Goal: Transaction & Acquisition: Purchase product/service

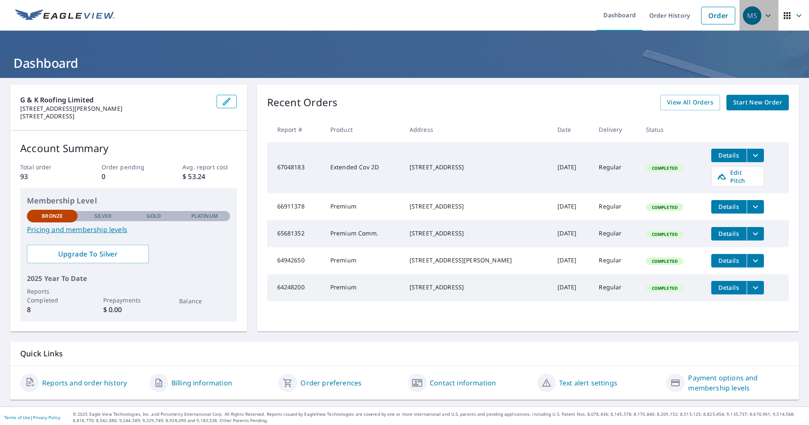
click at [763, 18] on icon "button" at bounding box center [768, 16] width 10 height 10
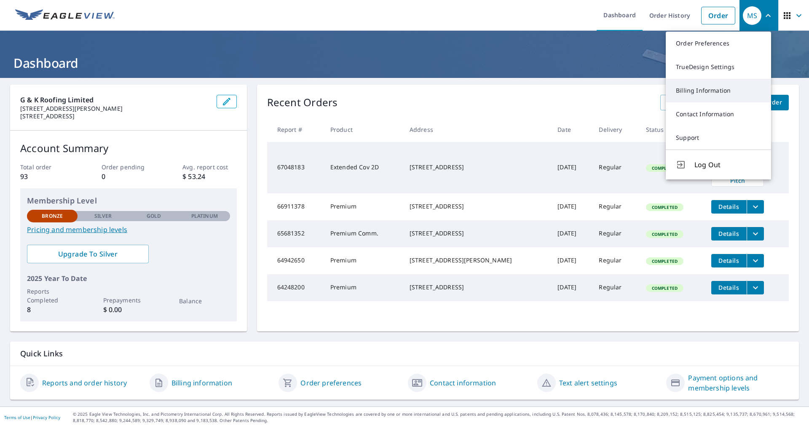
click at [708, 89] on link "Billing Information" at bounding box center [717, 91] width 105 height 24
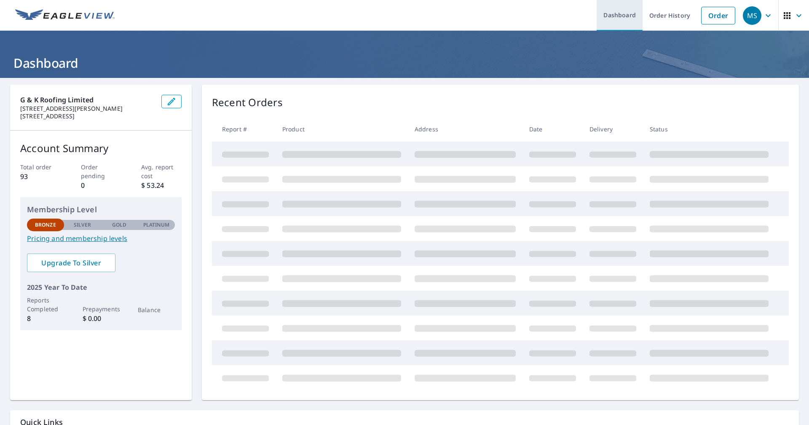
click at [615, 15] on link "Dashboard" at bounding box center [619, 15] width 46 height 31
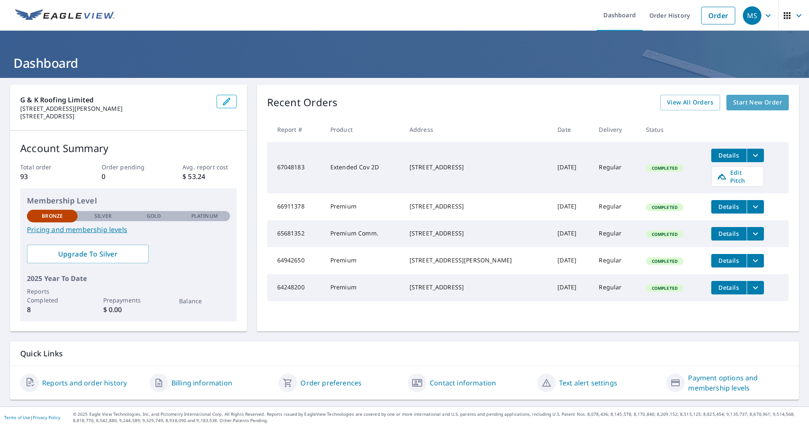
click at [746, 106] on span "Start New Order" at bounding box center [757, 102] width 49 height 11
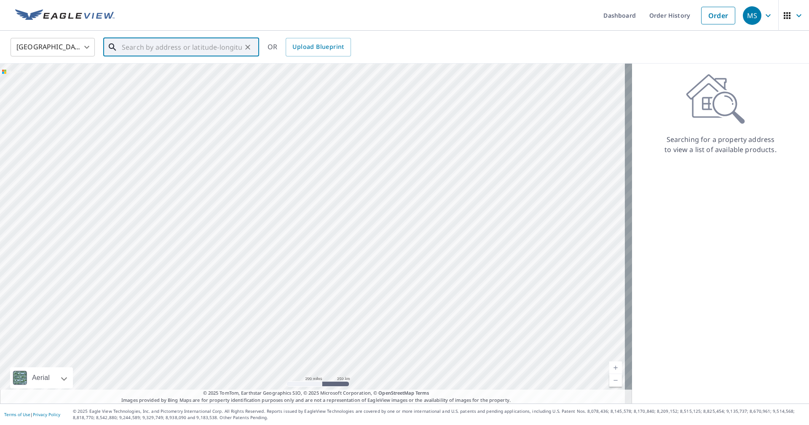
click at [136, 54] on input "text" at bounding box center [182, 47] width 120 height 24
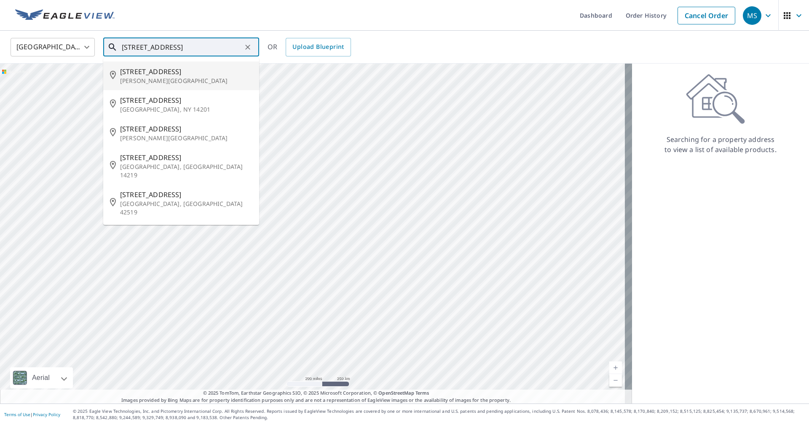
type input "[STREET_ADDRESS]"
click at [82, 45] on body "MS MS Dashboard Order History Cancel Order MS [GEOGRAPHIC_DATA] [GEOGRAPHIC_DAT…" at bounding box center [404, 212] width 809 height 425
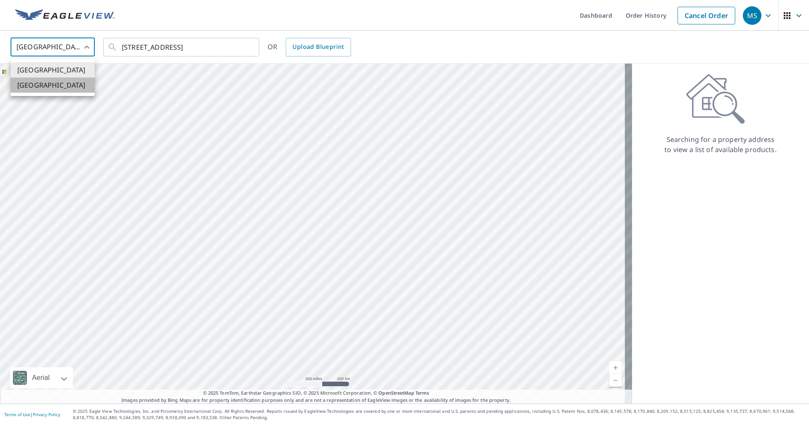
click at [43, 83] on li "[GEOGRAPHIC_DATA]" at bounding box center [53, 84] width 84 height 15
type input "CA"
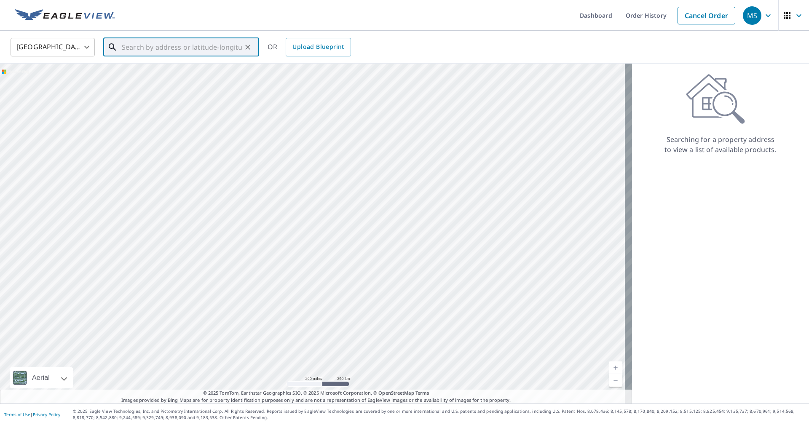
click at [152, 44] on input "text" at bounding box center [182, 47] width 120 height 24
click at [190, 71] on span "[STREET_ADDRESS]" at bounding box center [186, 72] width 132 height 10
type input "[STREET_ADDRESS]"
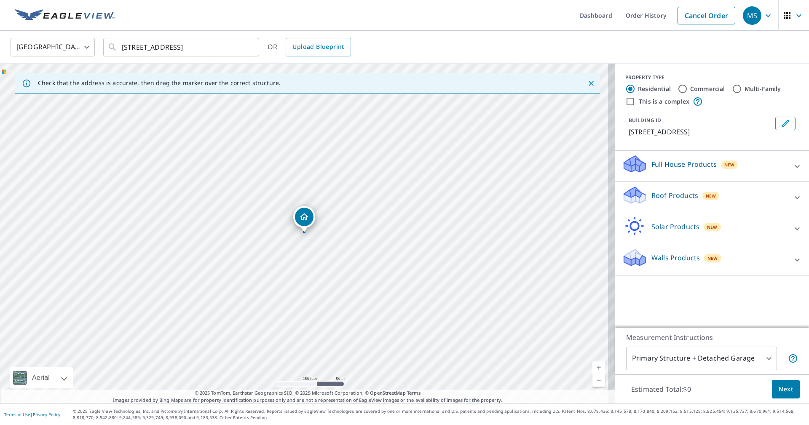
click at [651, 195] on p "Roof Products" at bounding box center [674, 195] width 47 height 10
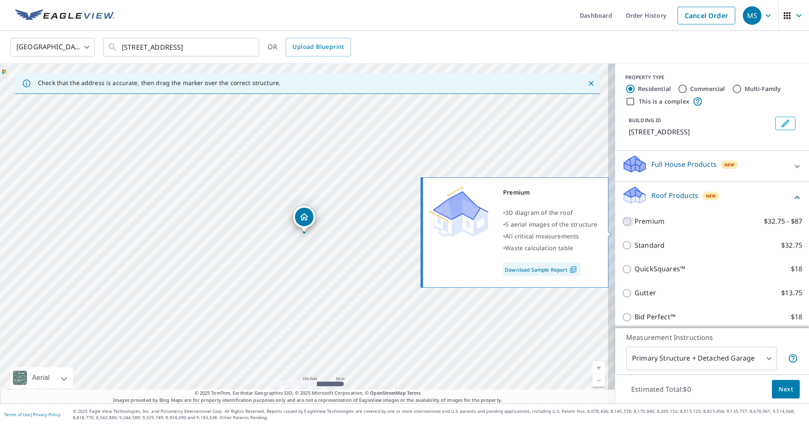
click at [622, 227] on input "Premium $32.75 - $87" at bounding box center [628, 221] width 13 height 10
checkbox input "true"
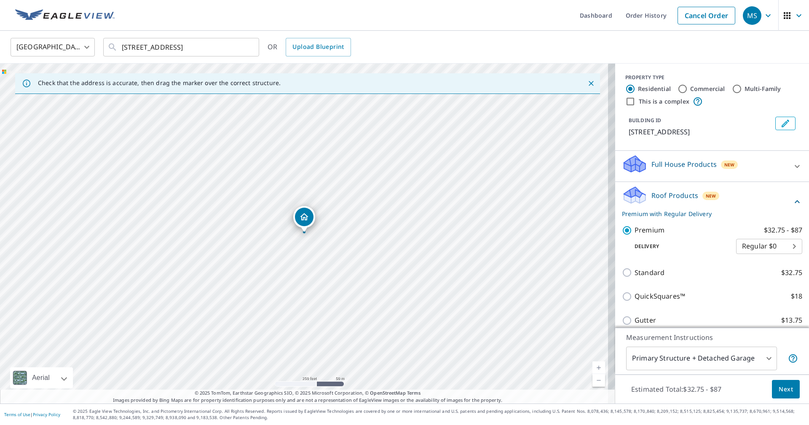
click at [778, 393] on span "Next" at bounding box center [785, 389] width 14 height 11
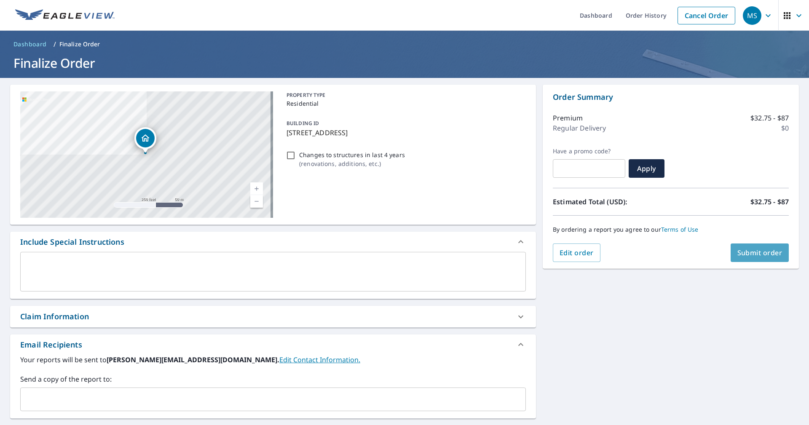
click at [758, 253] on span "Submit order" at bounding box center [759, 252] width 45 height 9
